Goal: Information Seeking & Learning: Obtain resource

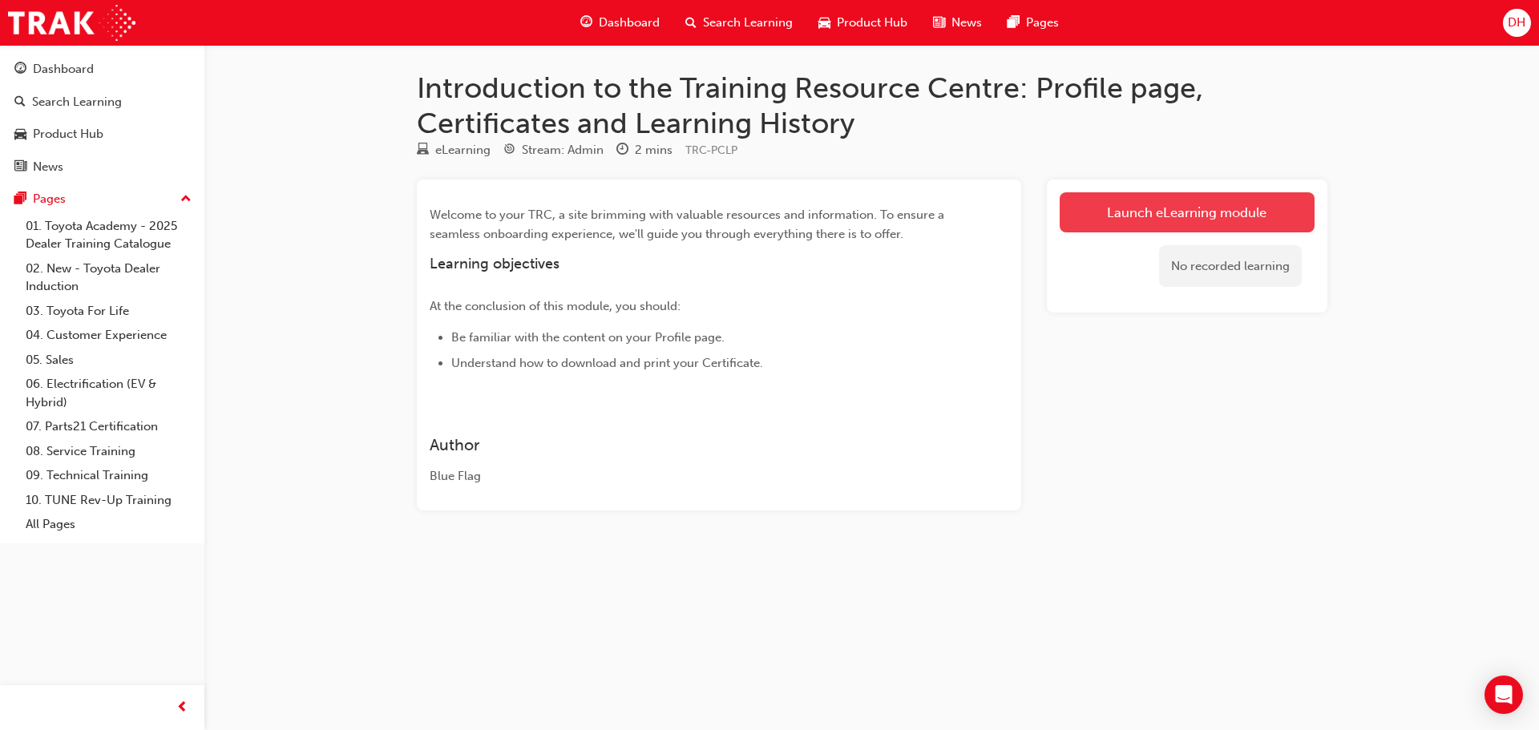
click at [1202, 211] on link "Launch eLearning module" at bounding box center [1187, 212] width 255 height 40
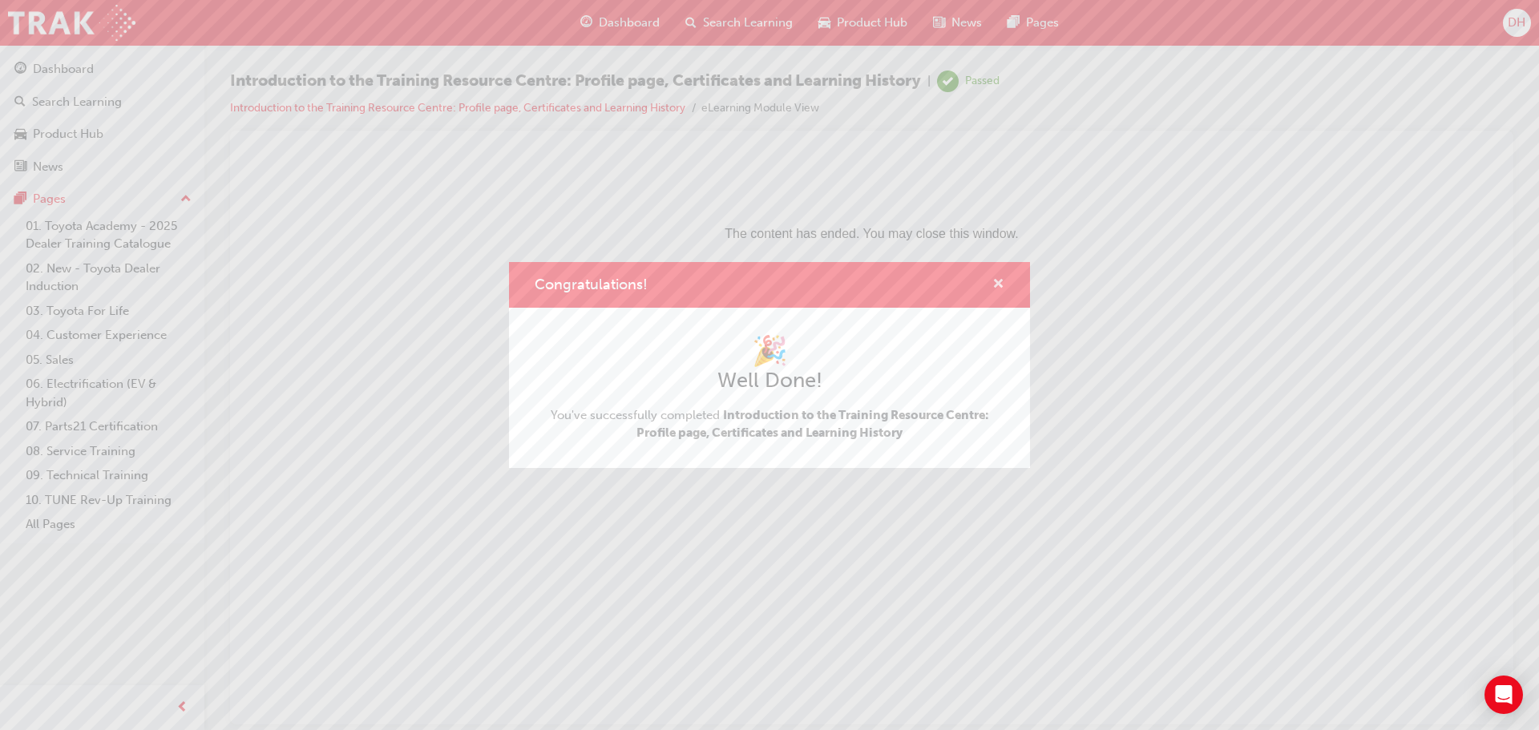
click at [1001, 284] on span "cross-icon" at bounding box center [999, 285] width 12 height 14
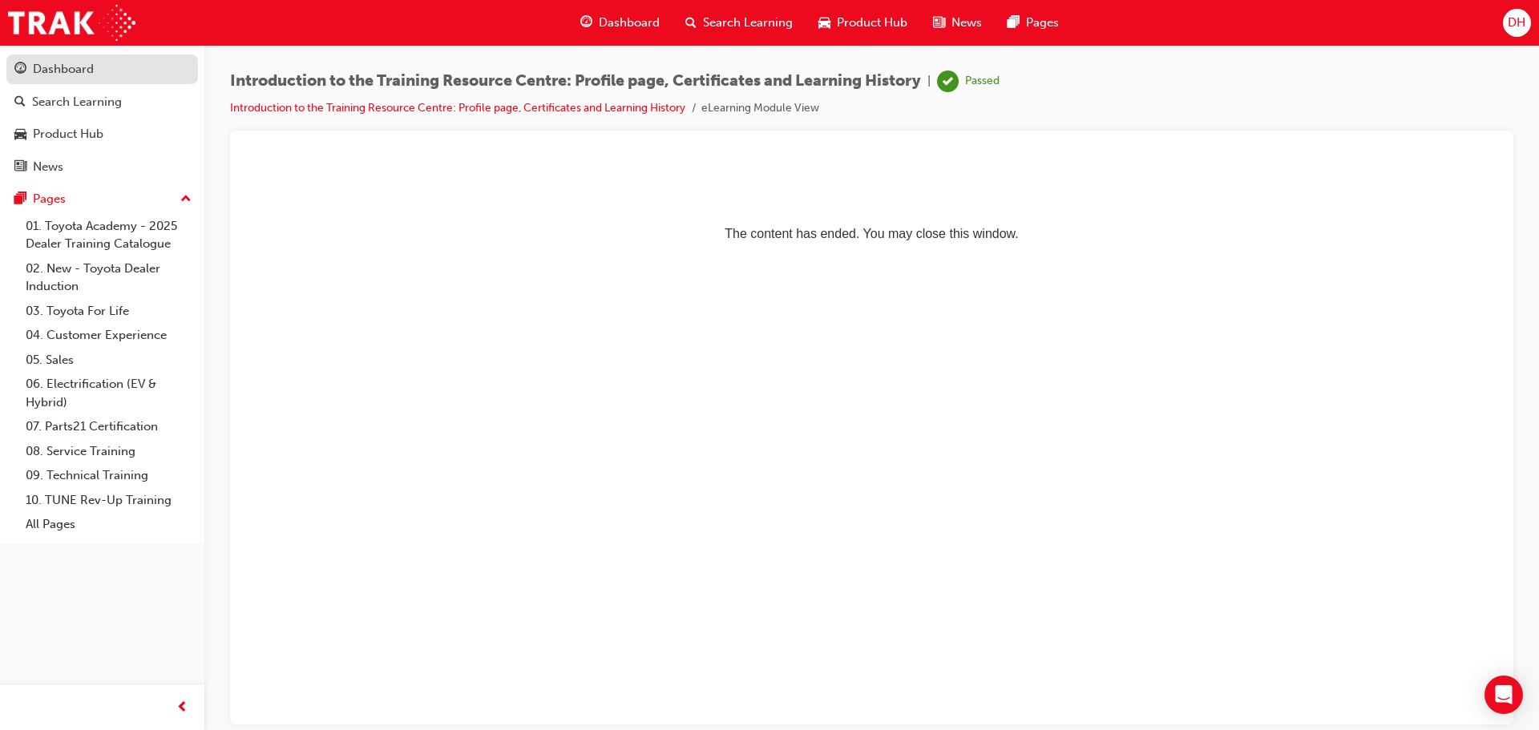
click at [81, 71] on div "Dashboard" at bounding box center [63, 69] width 61 height 18
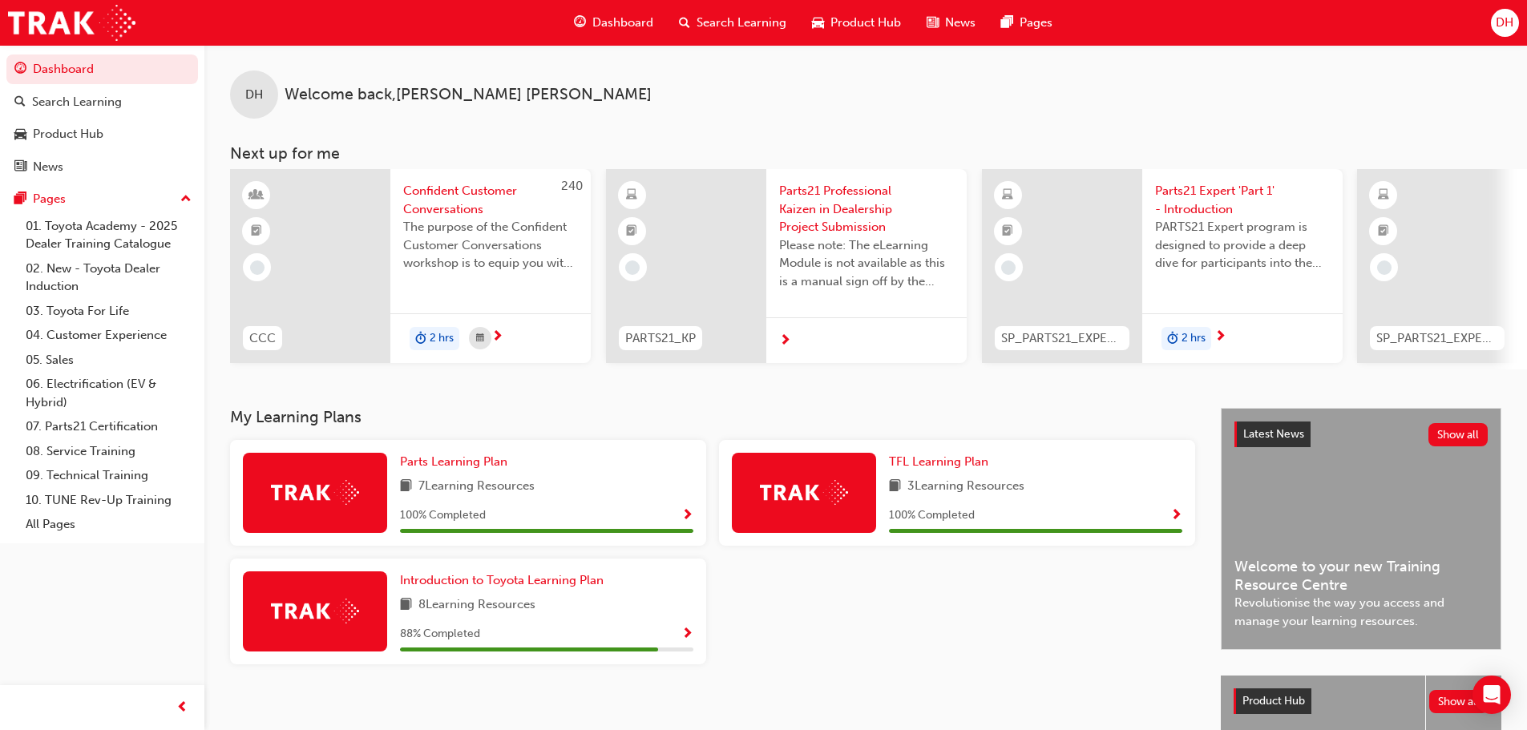
click at [1503, 21] on span "DH" at bounding box center [1505, 23] width 18 height 18
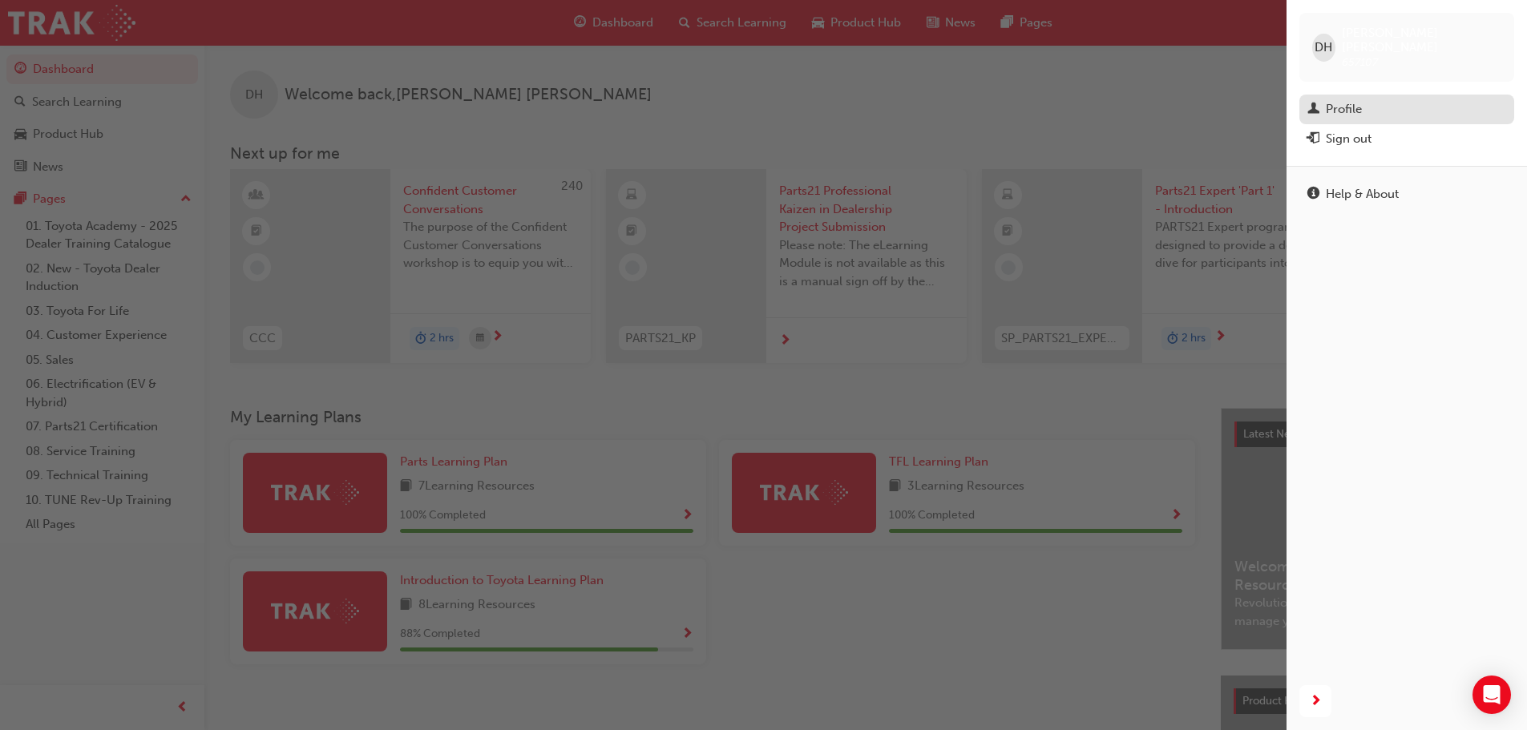
click at [1373, 99] on div "Profile" at bounding box center [1407, 109] width 199 height 20
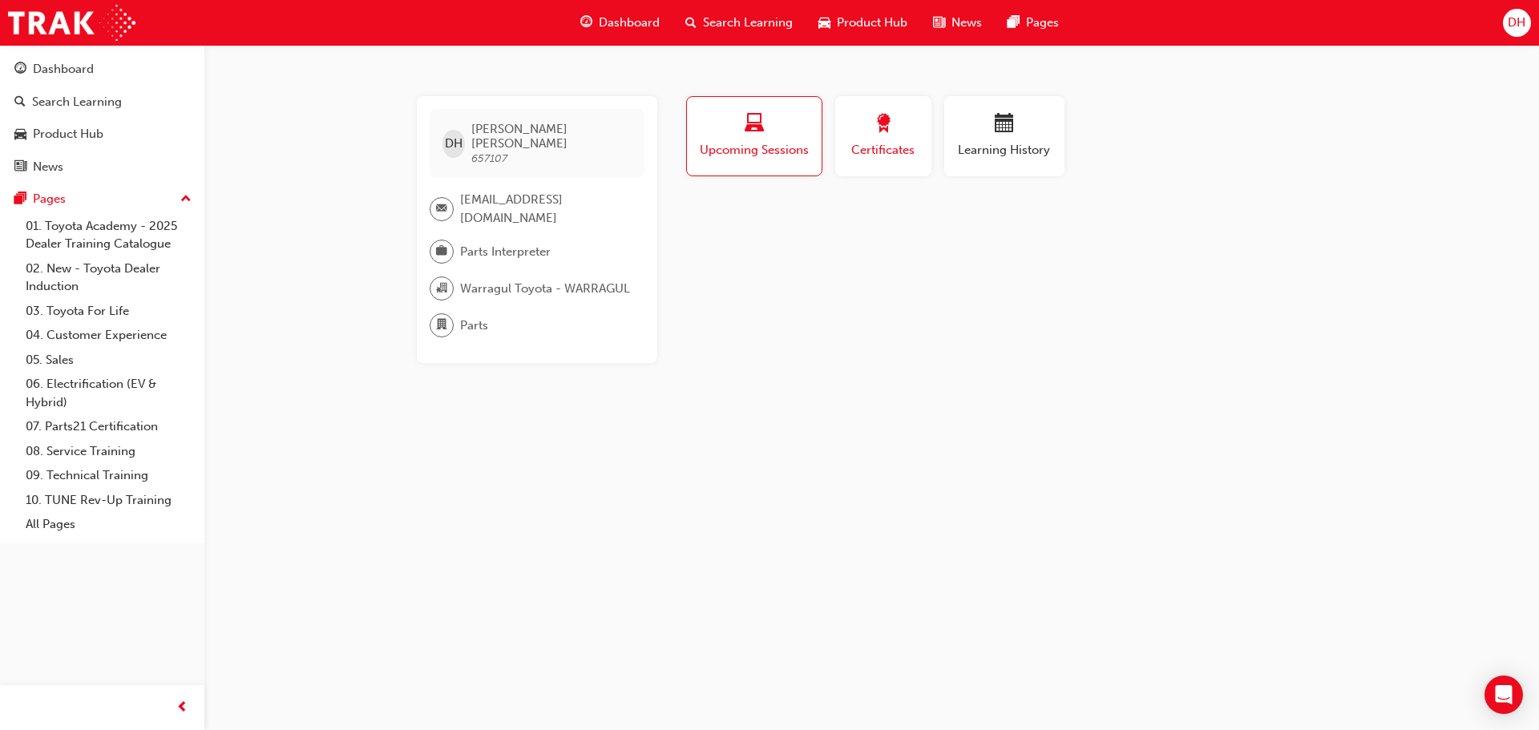
click at [905, 123] on div "button" at bounding box center [883, 126] width 72 height 25
click at [875, 145] on span "Certificates" at bounding box center [883, 150] width 71 height 18
click at [768, 134] on div "button" at bounding box center [754, 126] width 112 height 25
click at [905, 136] on div "button" at bounding box center [883, 126] width 72 height 25
click at [129, 425] on link "07. Parts21 Certification" at bounding box center [108, 427] width 179 height 25
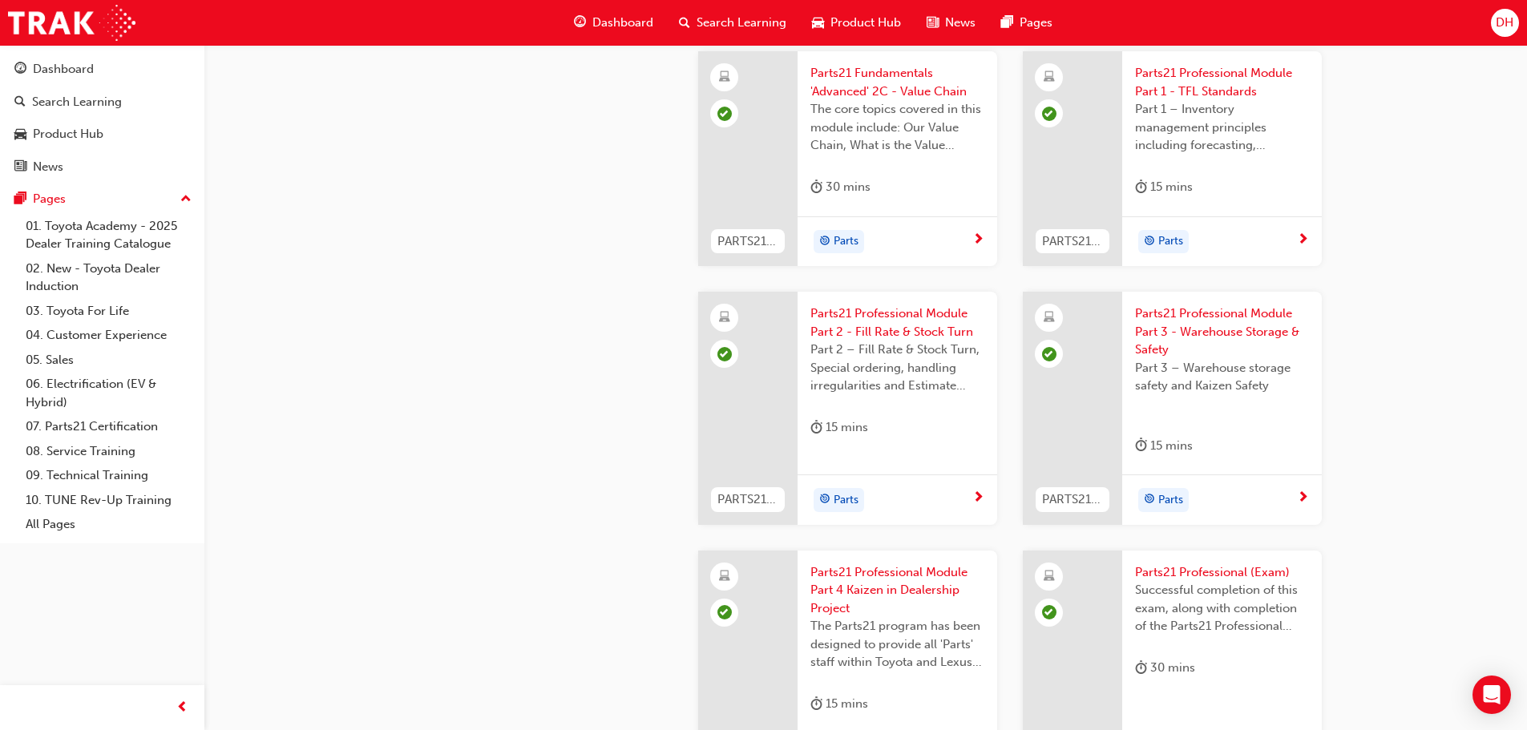
scroll to position [2245, 0]
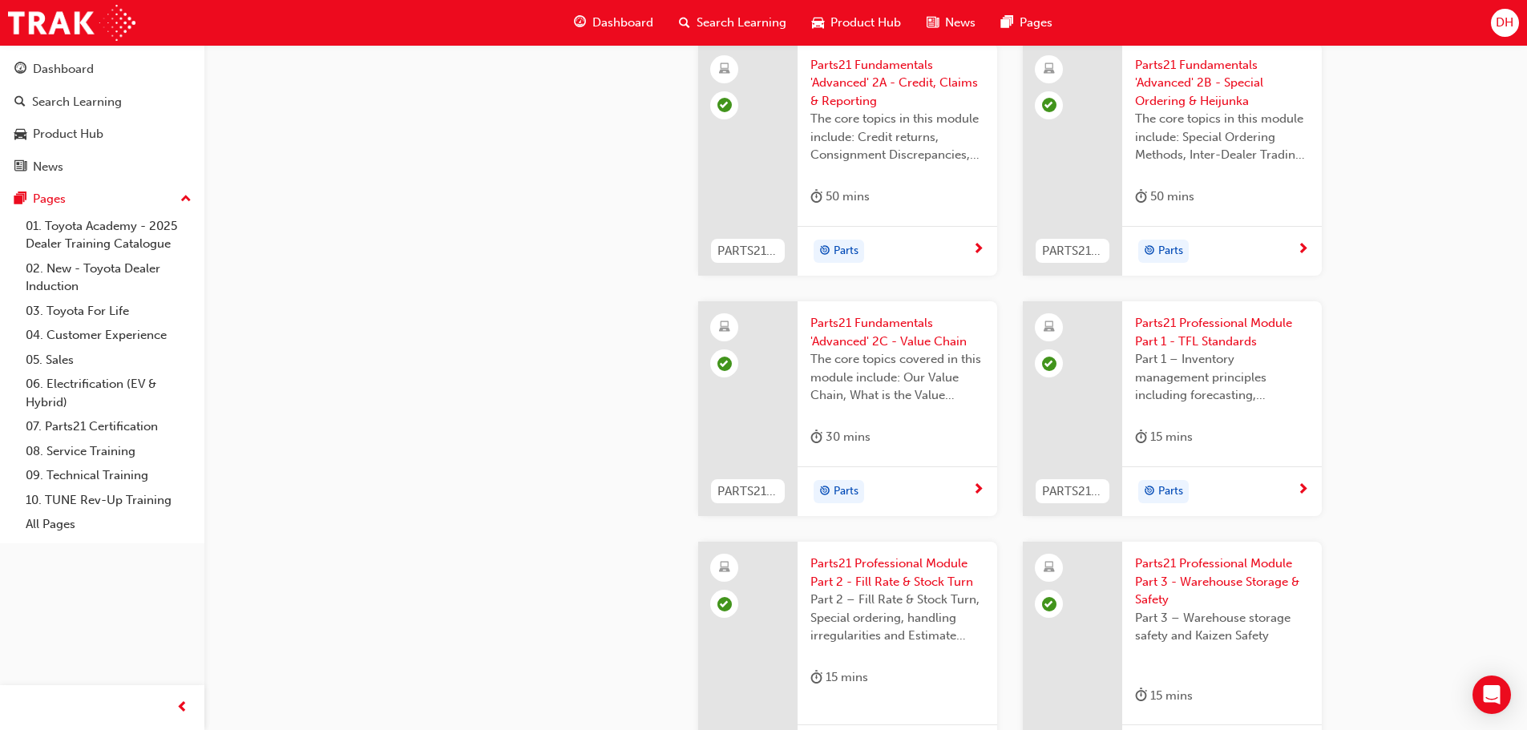
click at [1509, 26] on span "DH" at bounding box center [1505, 23] width 18 height 18
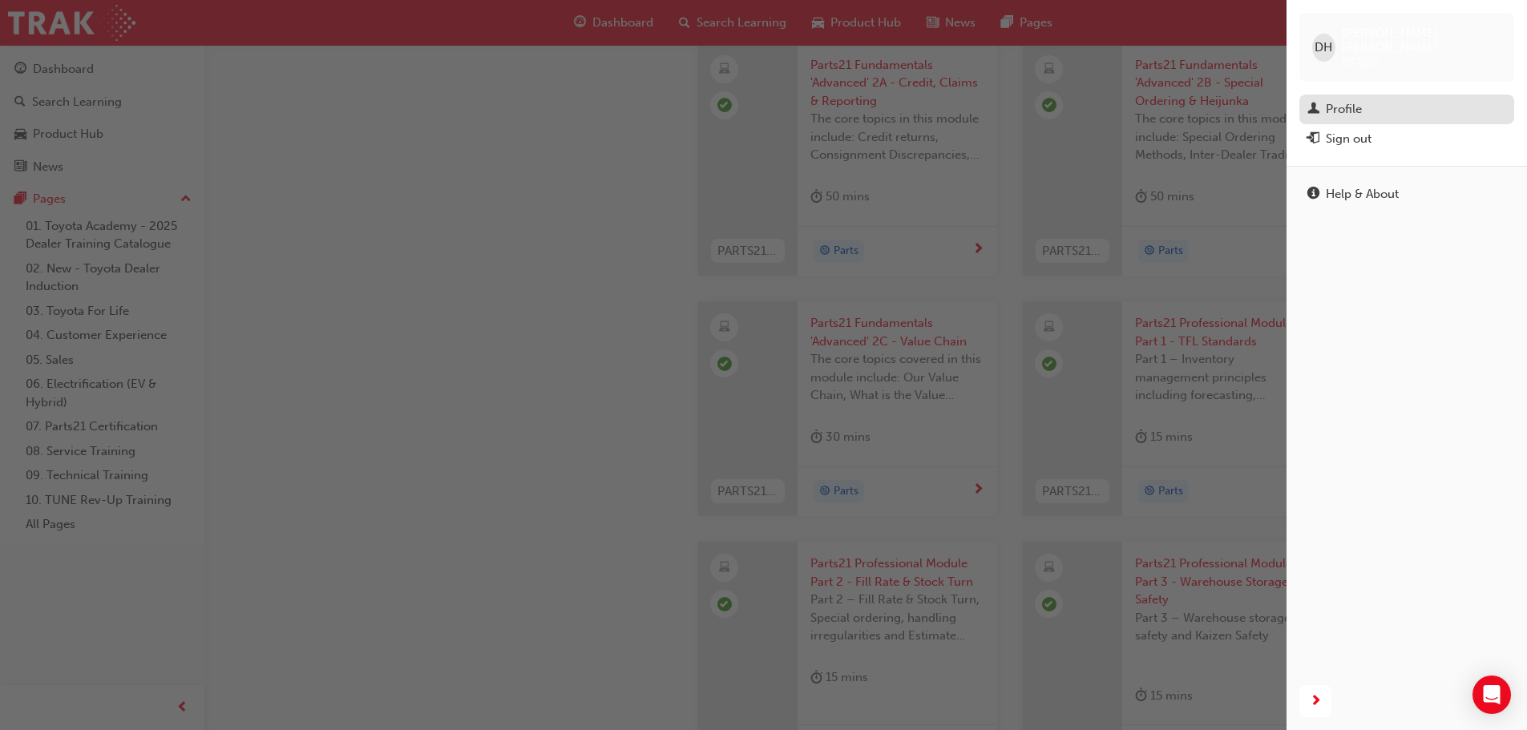
click at [1361, 101] on div "Profile" at bounding box center [1344, 109] width 36 height 18
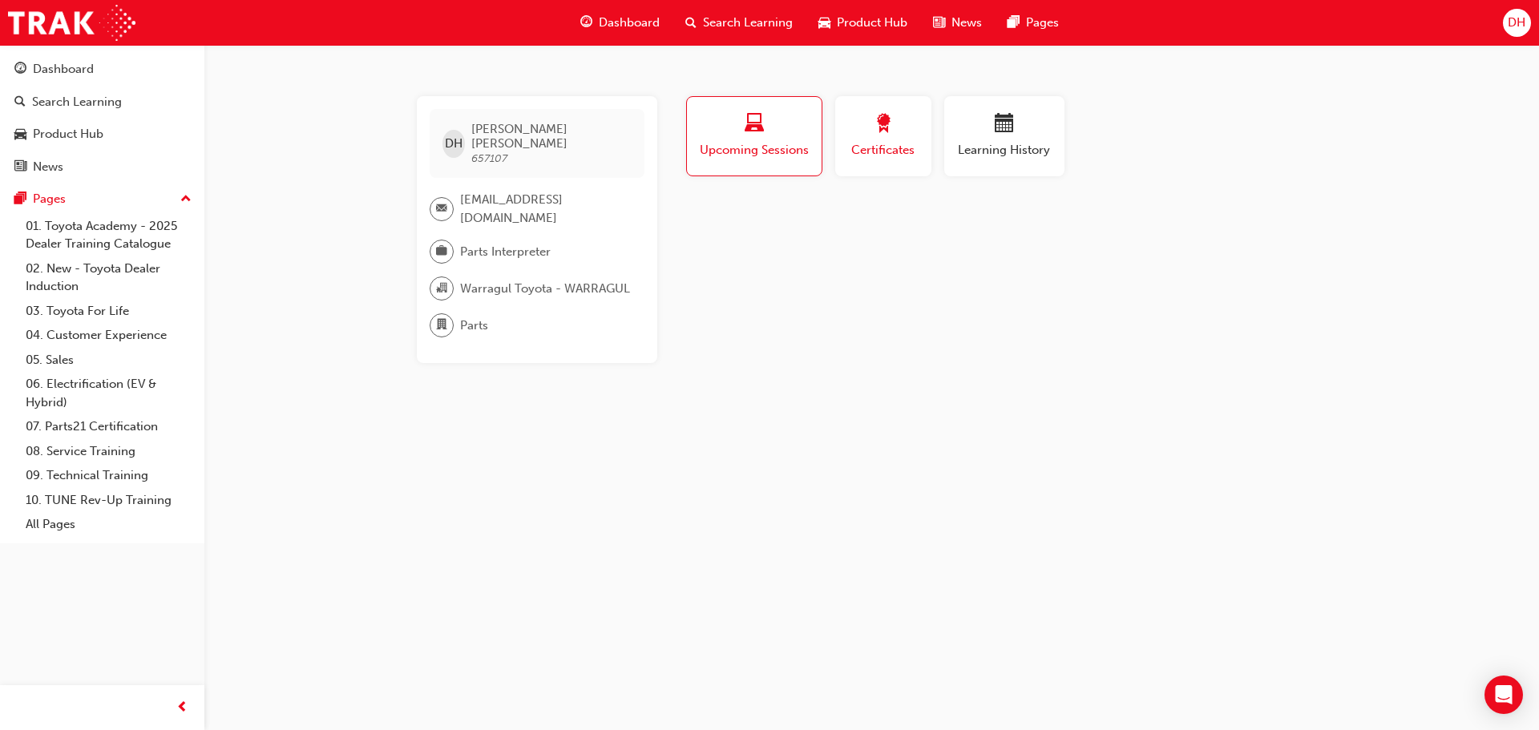
click at [885, 145] on span "Certificates" at bounding box center [883, 150] width 72 height 18
click at [781, 150] on span "Upcoming Sessions" at bounding box center [754, 150] width 112 height 18
click at [872, 138] on div "Certificates" at bounding box center [883, 137] width 72 height 46
click at [989, 144] on span "Learning History" at bounding box center [1005, 150] width 96 height 18
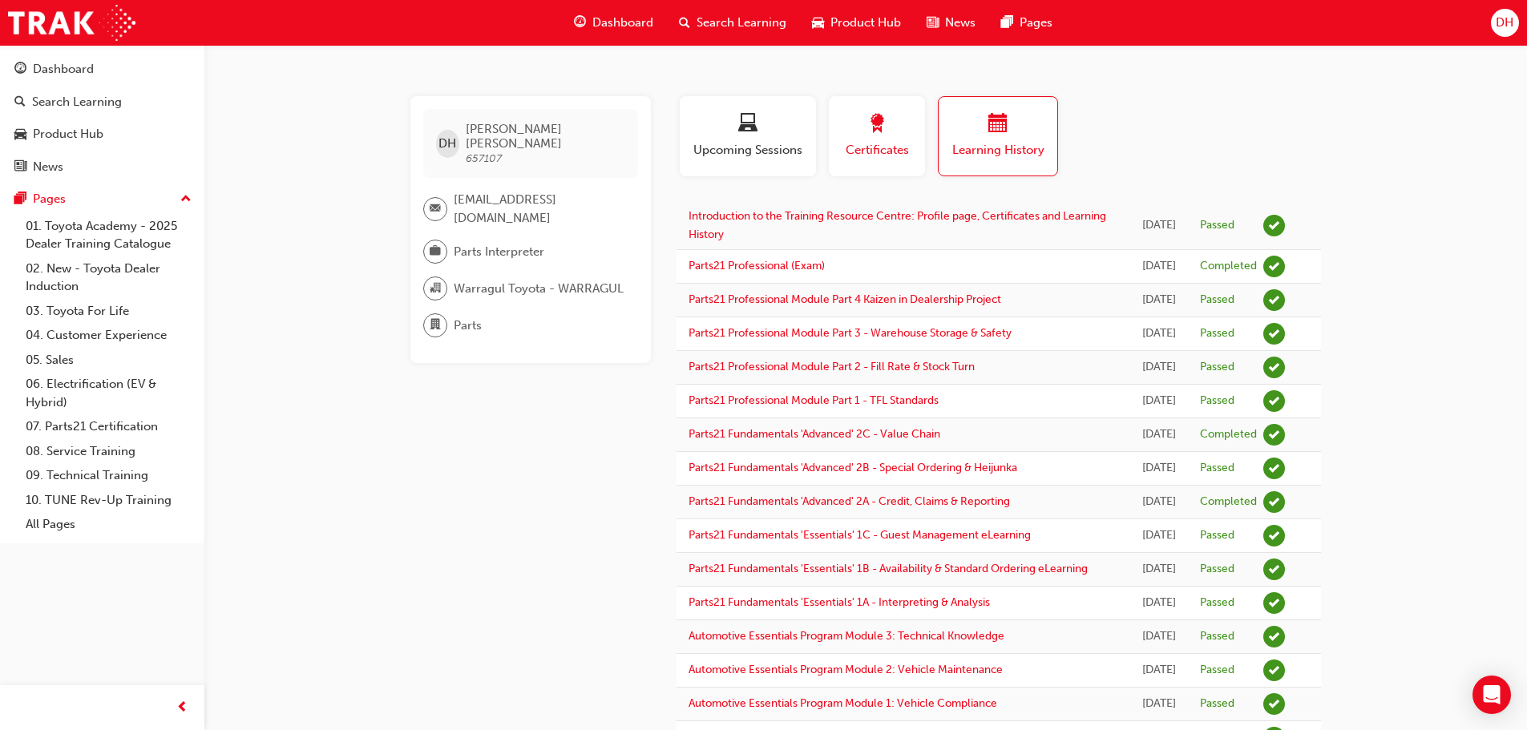
click at [880, 125] on span "award-icon" at bounding box center [877, 125] width 19 height 22
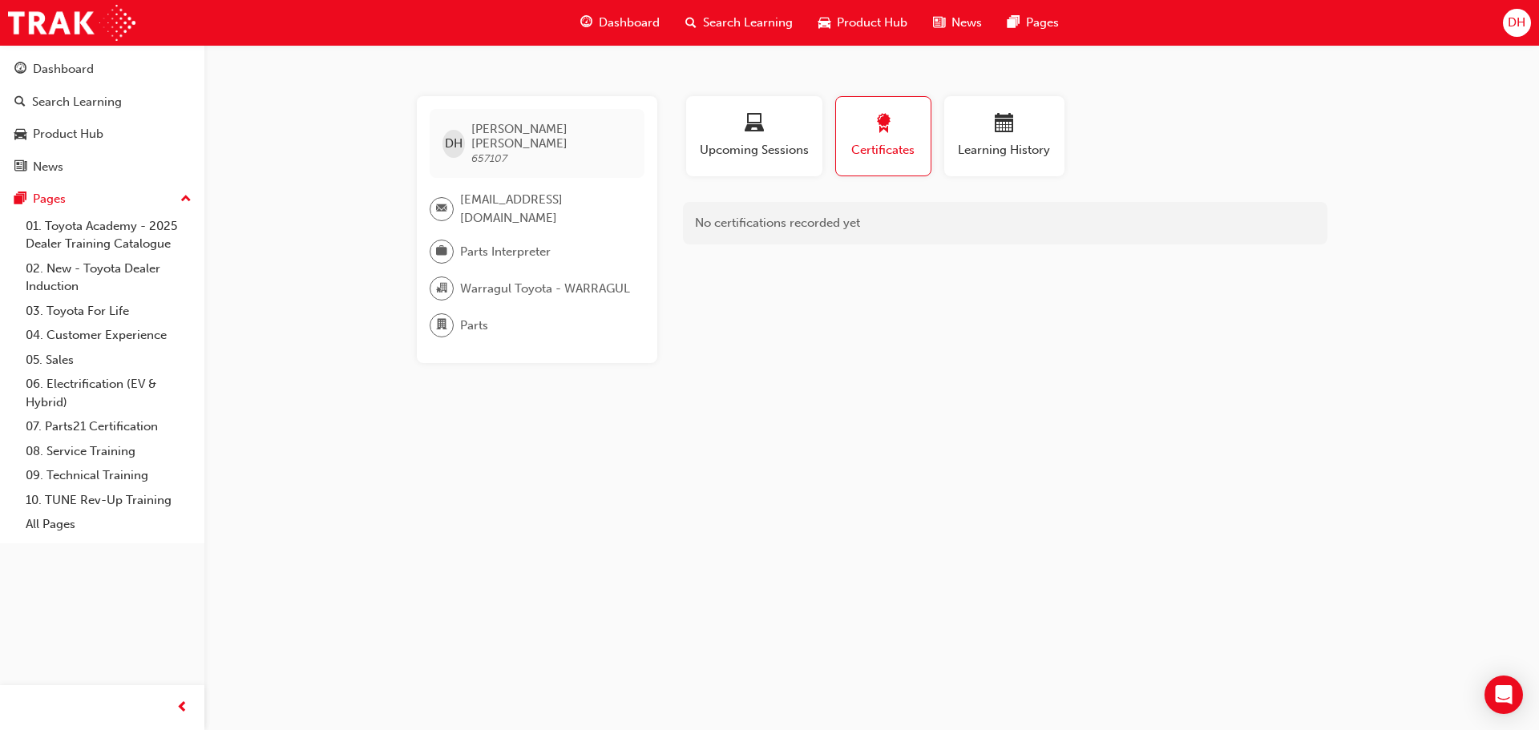
click at [784, 223] on div "No certifications recorded yet" at bounding box center [1005, 223] width 645 height 42
click at [869, 222] on div "No certifications recorded yet" at bounding box center [1005, 223] width 645 height 42
click at [897, 134] on div "button" at bounding box center [883, 126] width 71 height 25
click at [989, 145] on span "Learning History" at bounding box center [1005, 150] width 96 height 18
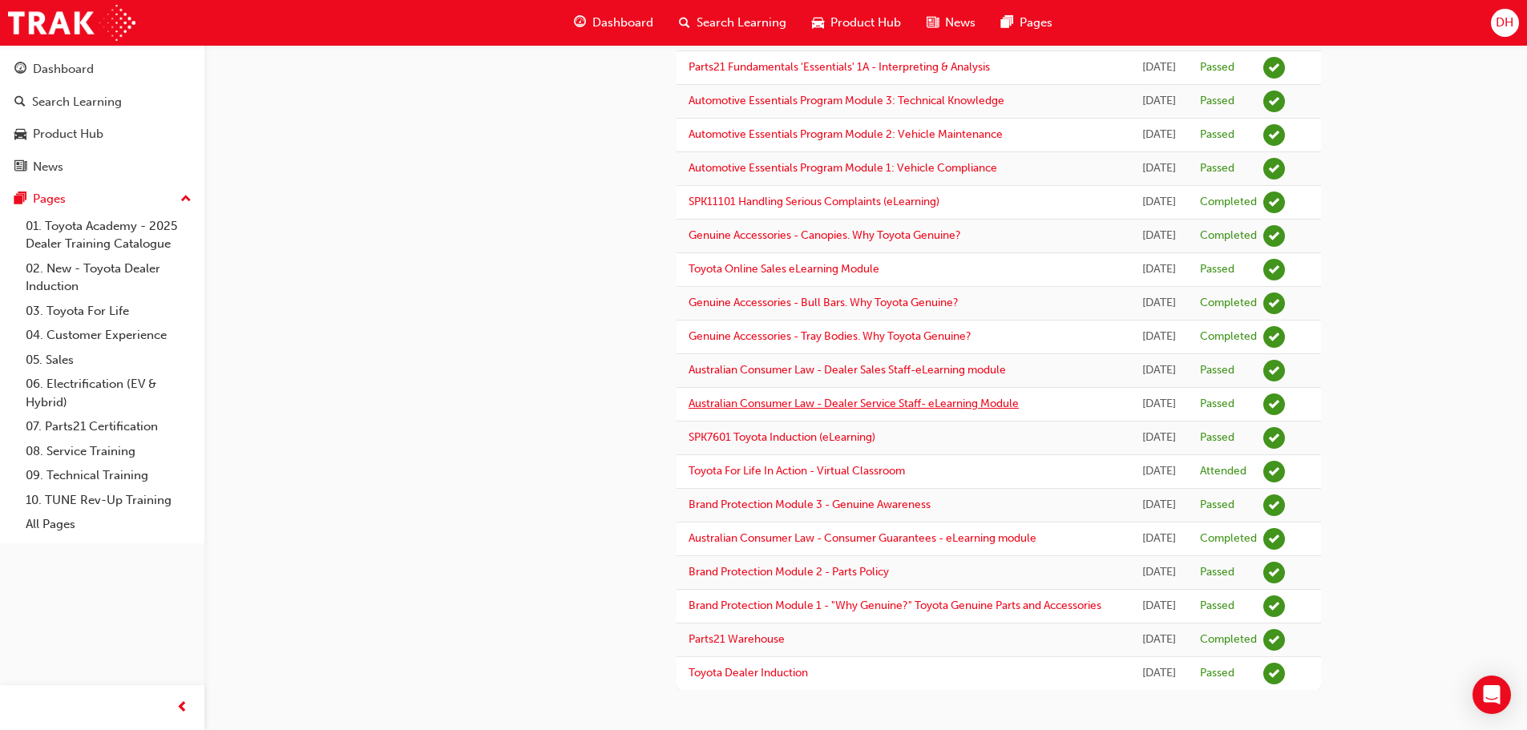
scroll to position [709, 0]
click at [747, 633] on link "Parts21 Warehouse" at bounding box center [737, 640] width 96 height 14
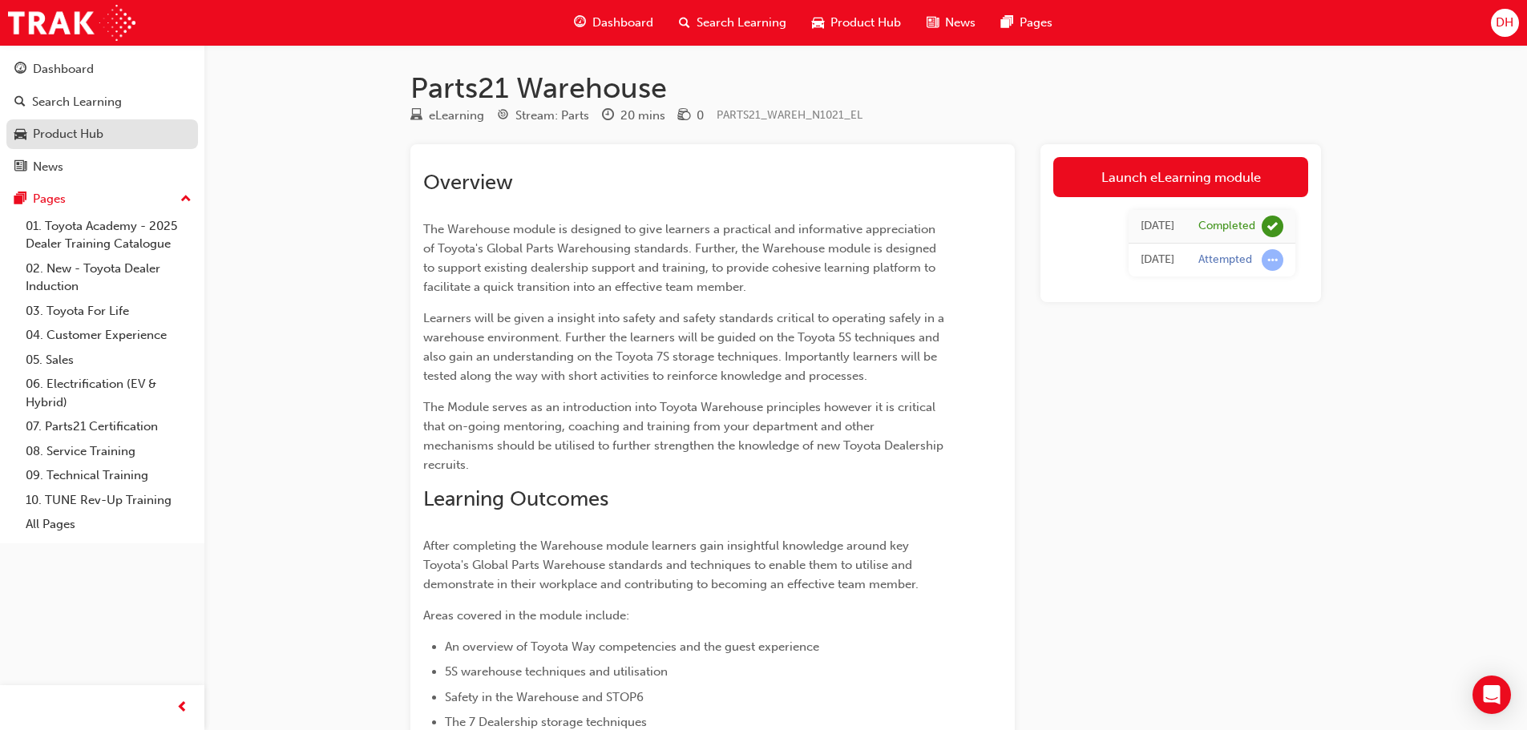
click at [83, 136] on div "Product Hub" at bounding box center [68, 134] width 71 height 18
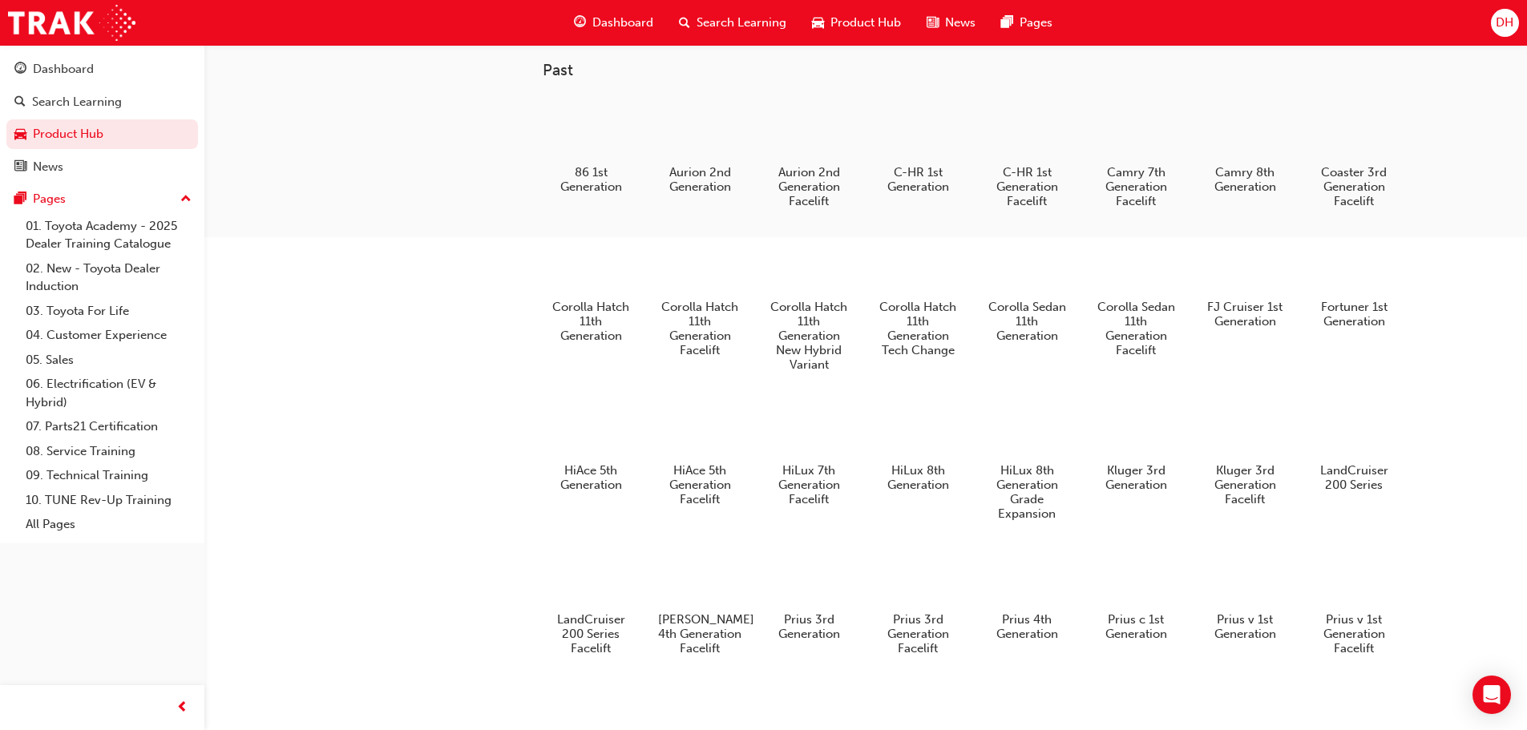
scroll to position [550, 0]
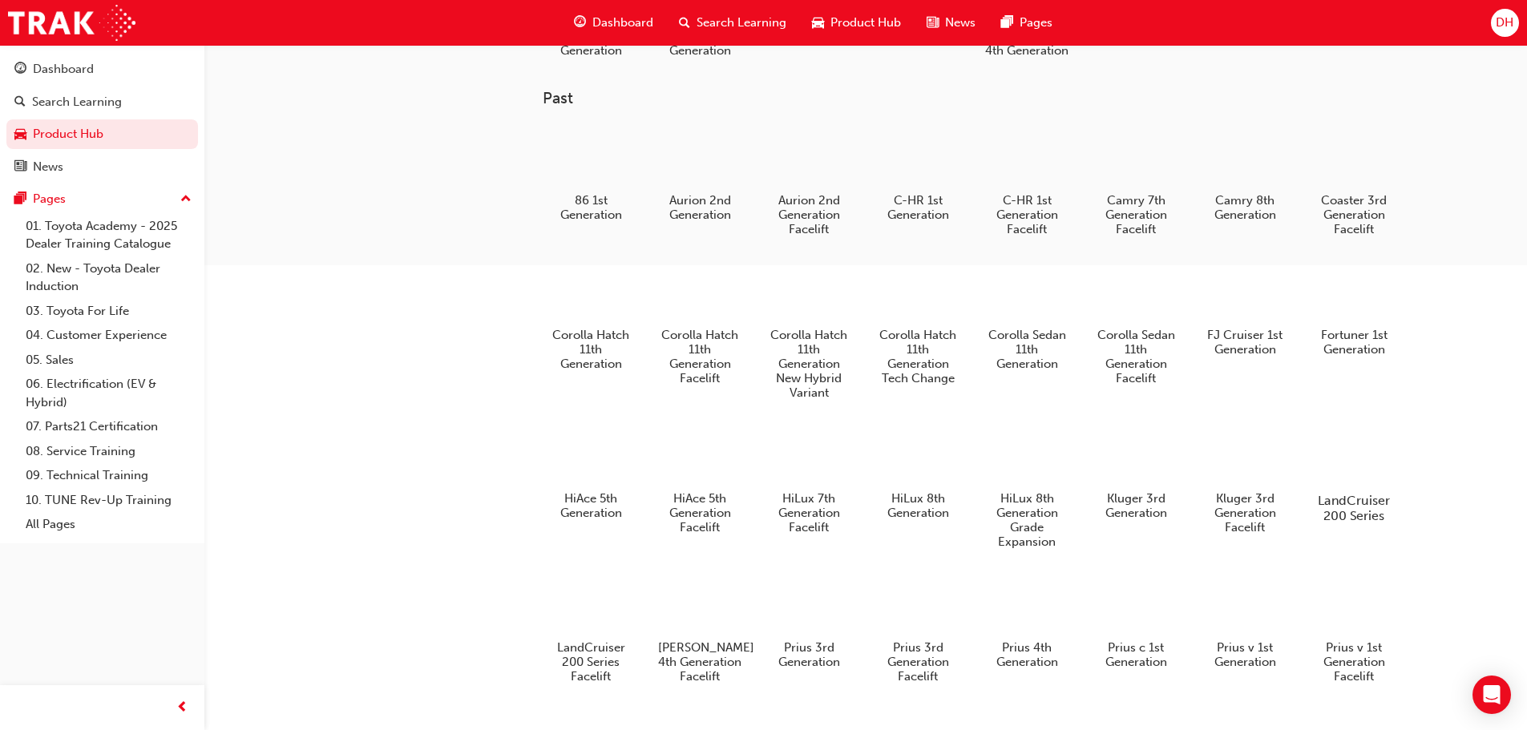
click at [1351, 477] on div at bounding box center [1353, 455] width 89 height 64
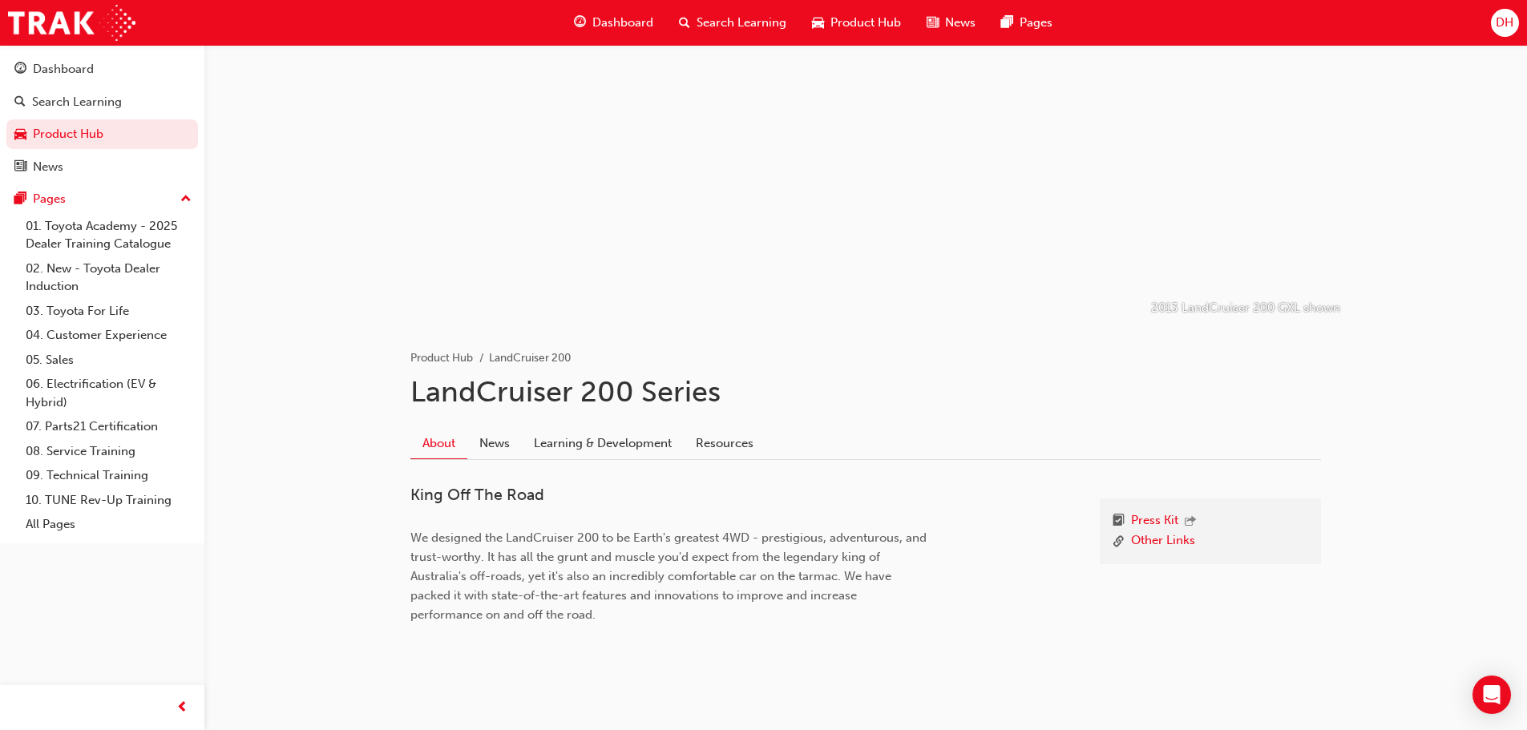
scroll to position [66, 0]
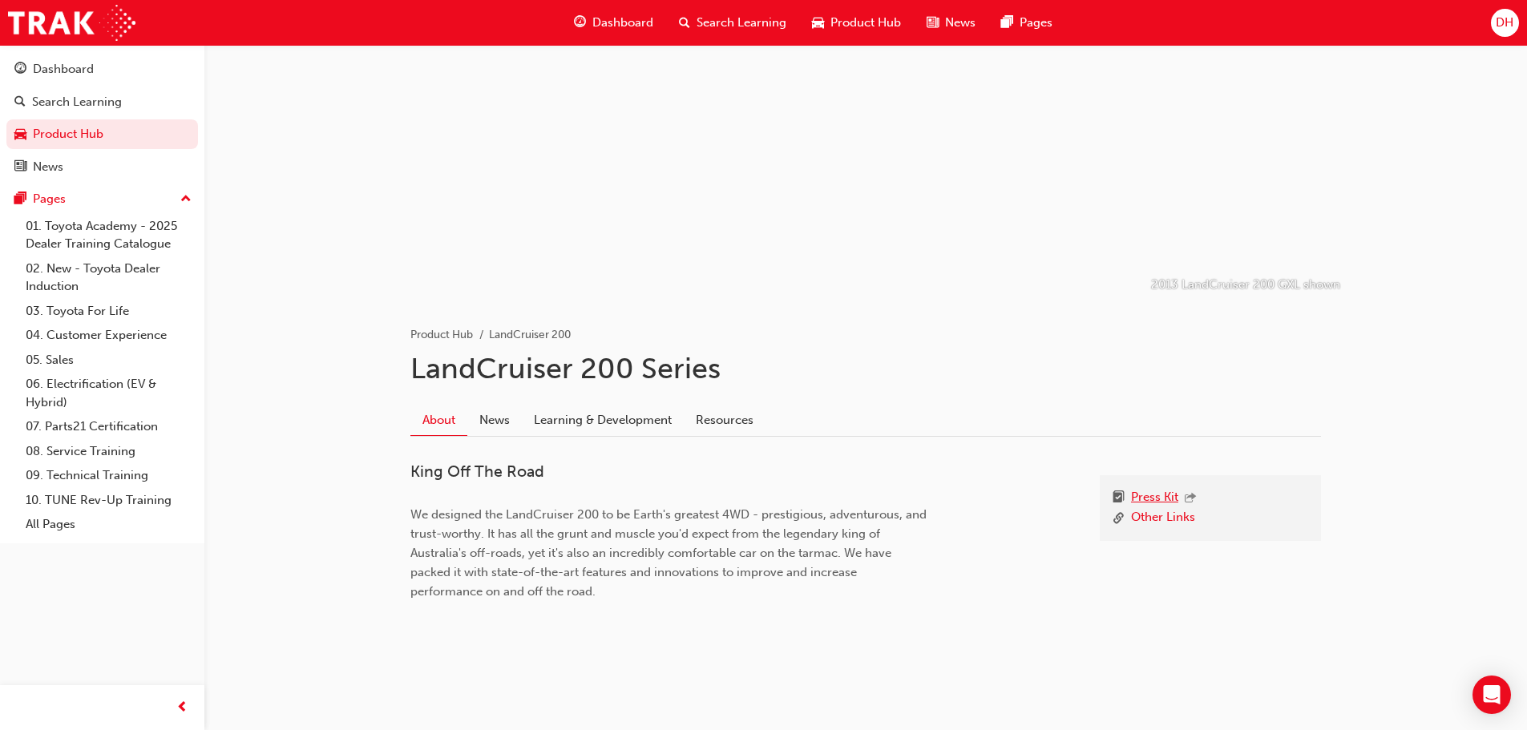
click at [1171, 491] on link "Press Kit" at bounding box center [1154, 498] width 47 height 21
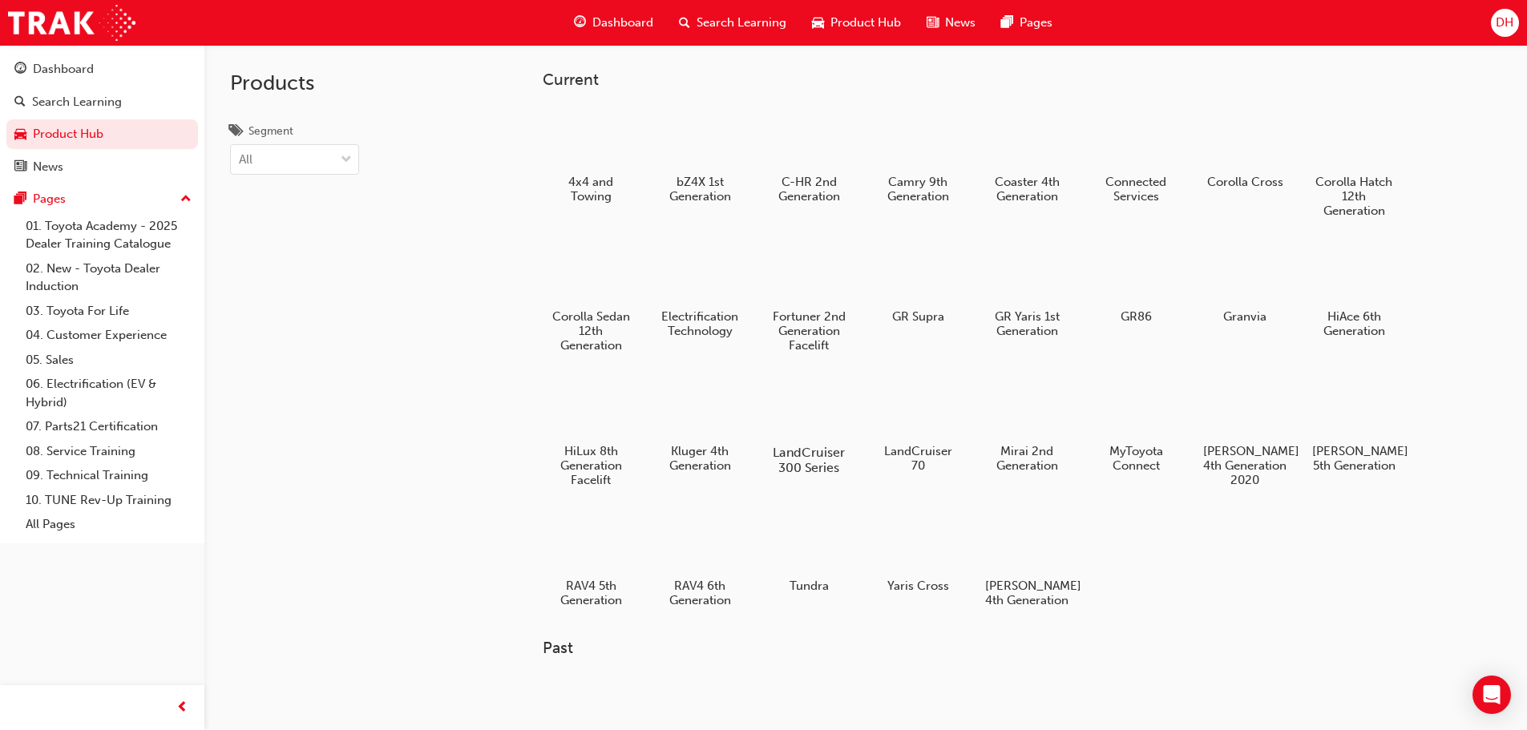
click at [813, 420] on div at bounding box center [808, 406] width 89 height 64
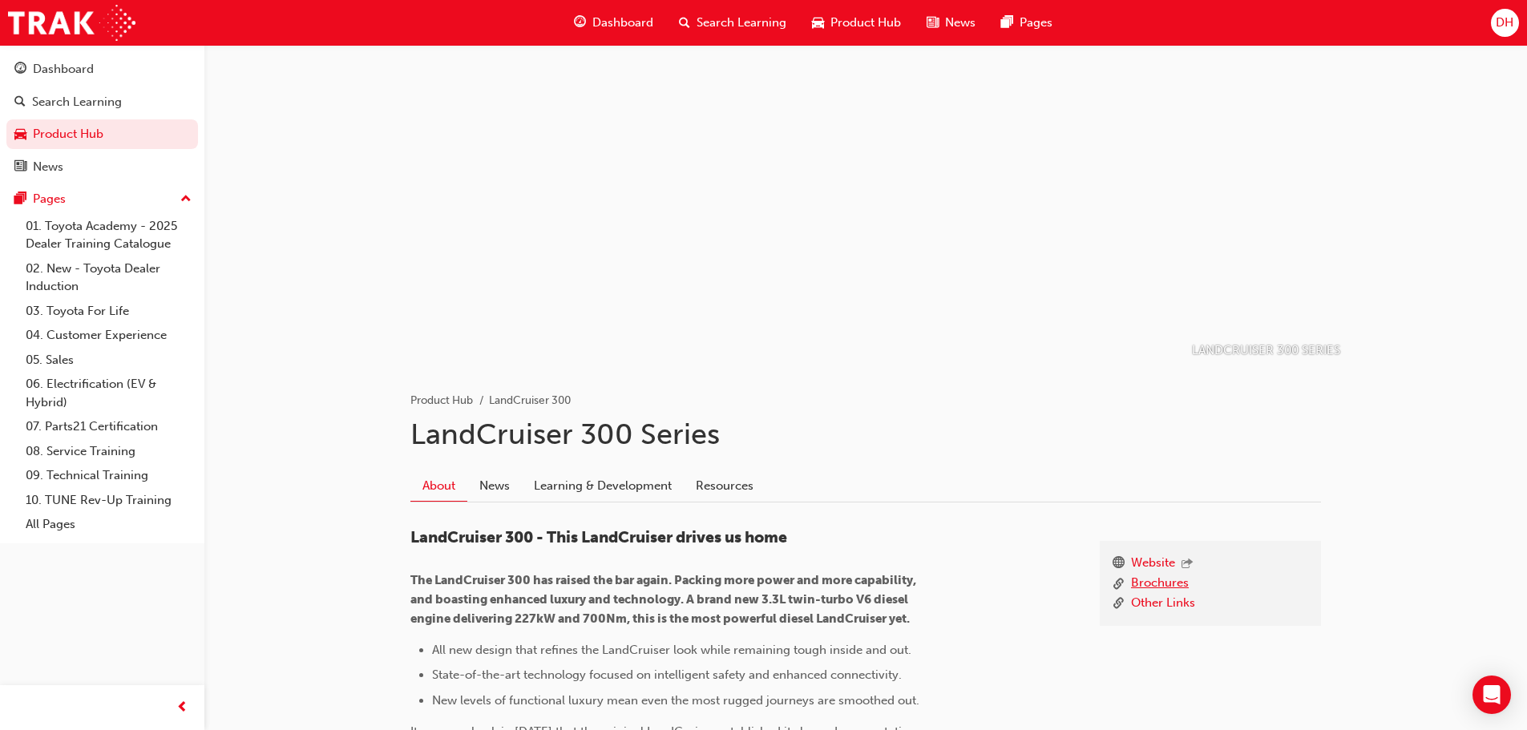
click at [1174, 578] on link "Brochures" at bounding box center [1160, 584] width 58 height 20
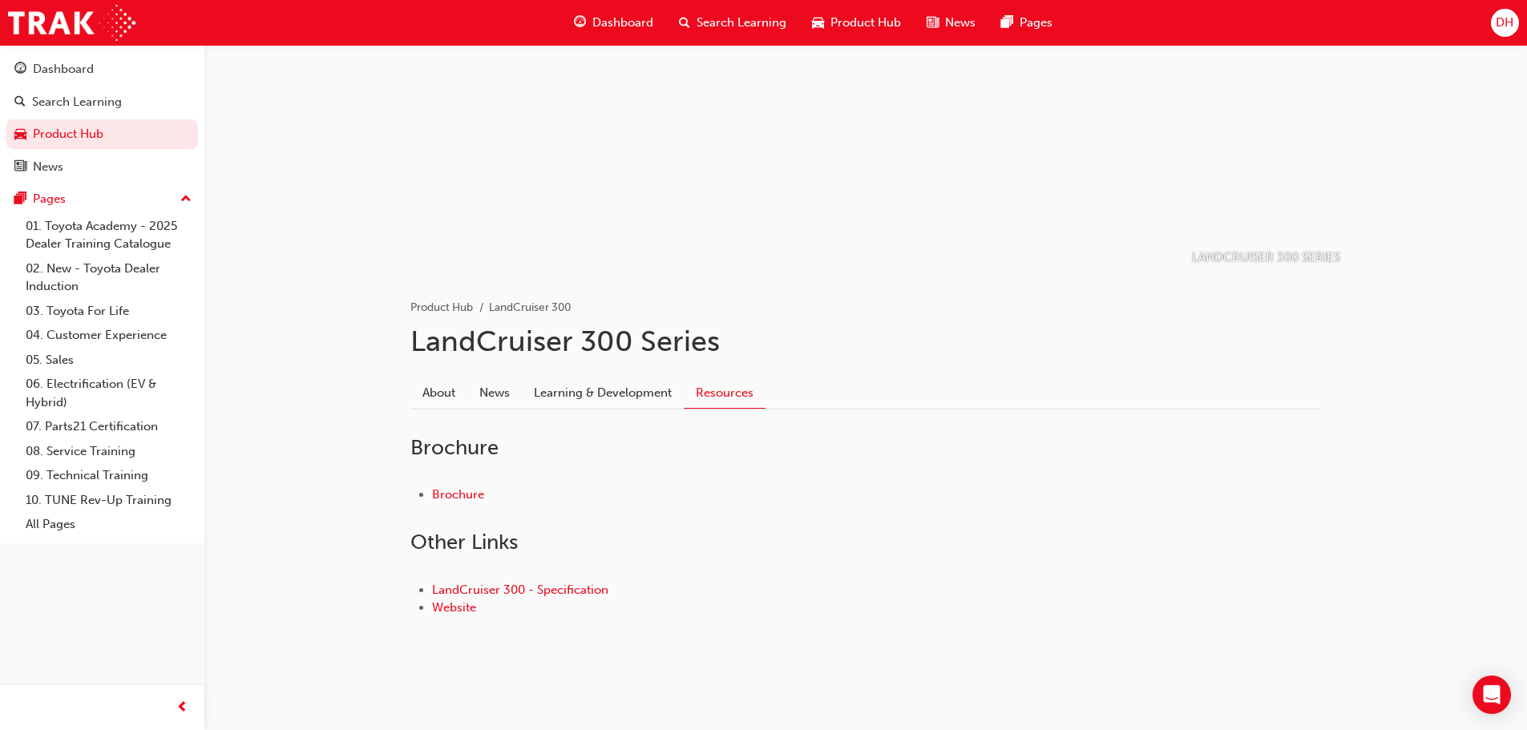
scroll to position [97, 0]
click at [474, 489] on link "Brochure" at bounding box center [458, 490] width 52 height 14
